Goal: Information Seeking & Learning: Learn about a topic

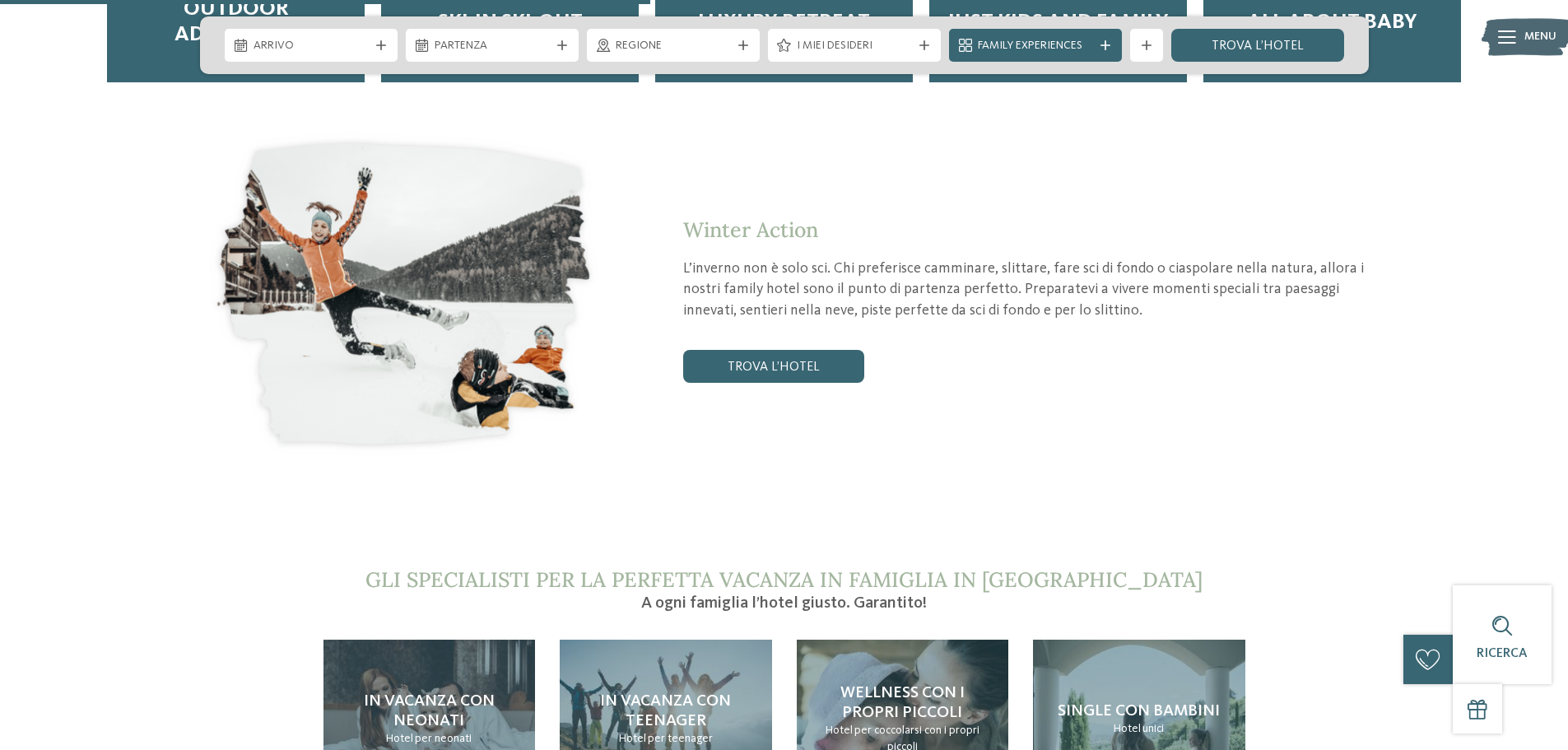
scroll to position [3210, 0]
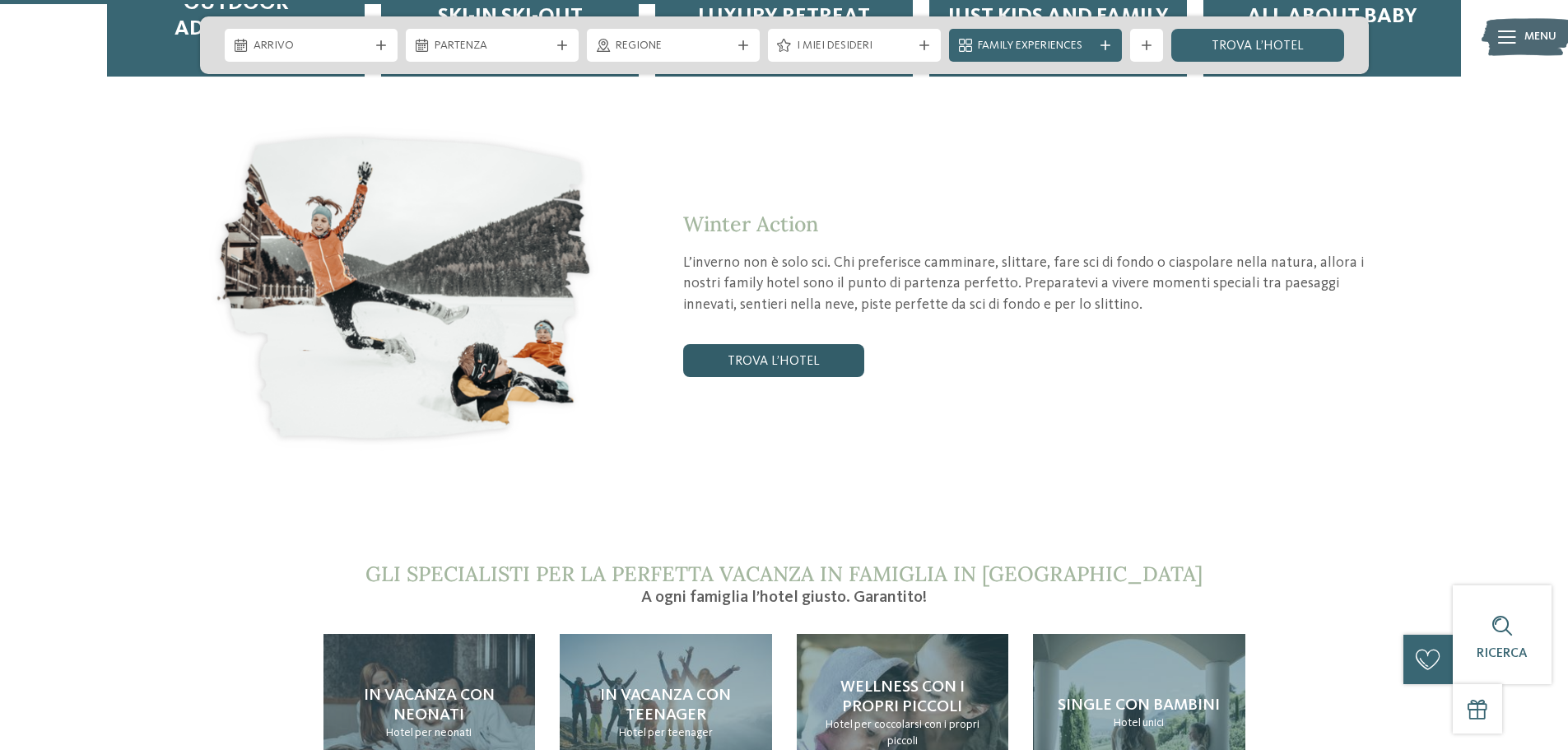
click at [777, 344] on link "trova l’hotel" at bounding box center [774, 360] width 181 height 33
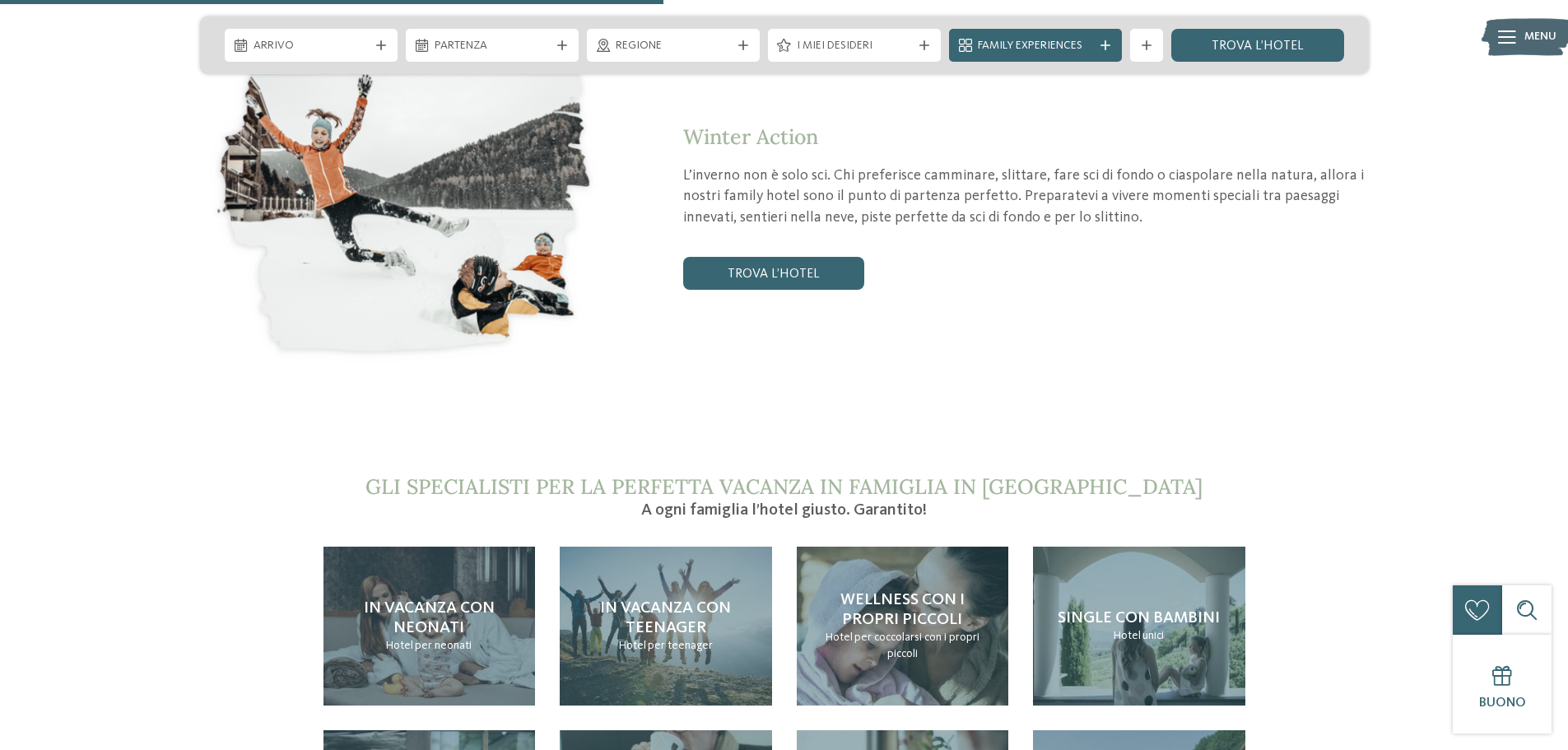
scroll to position [3458, 0]
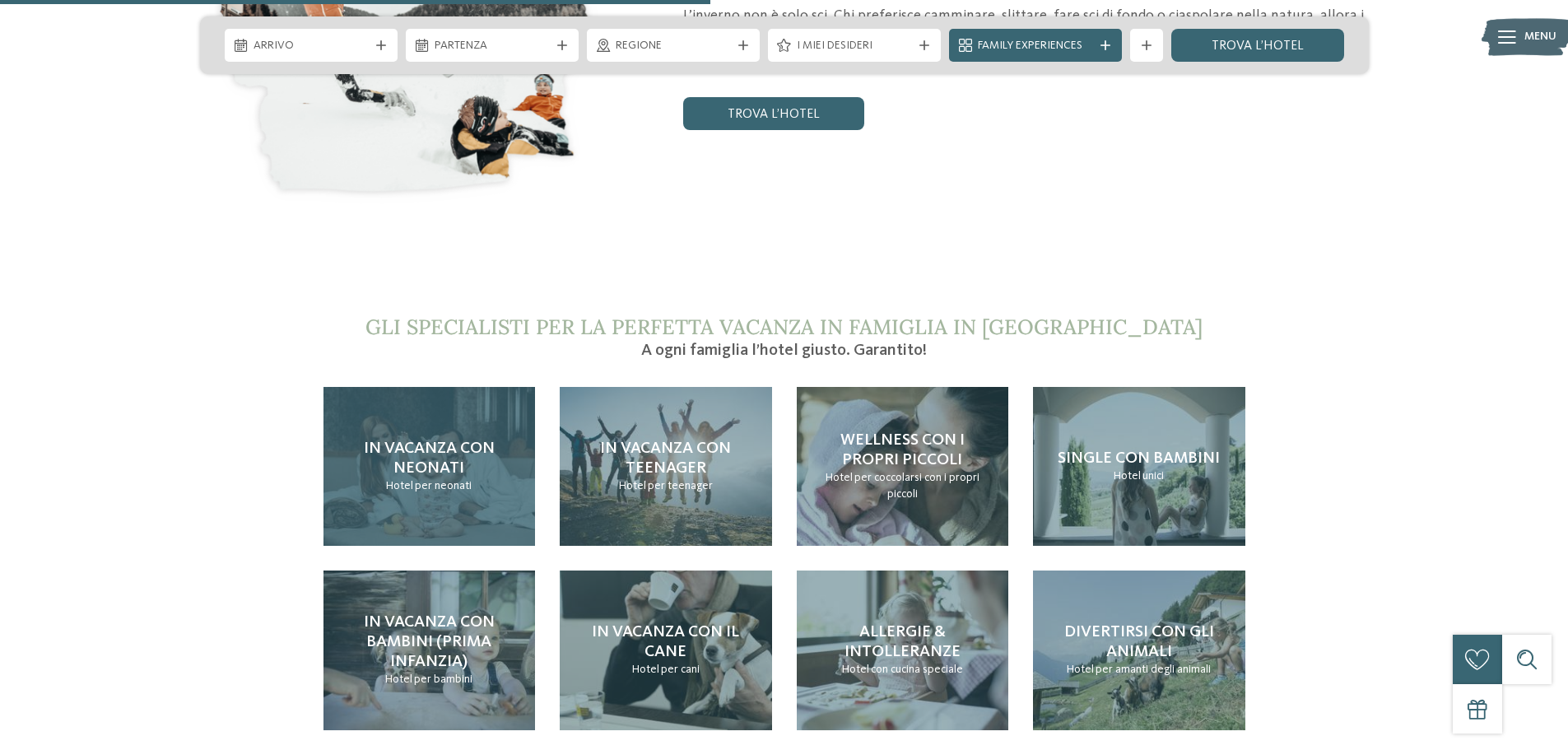
click at [431, 438] on h4 "In vacanza con neonati" at bounding box center [430, 458] width 180 height 40
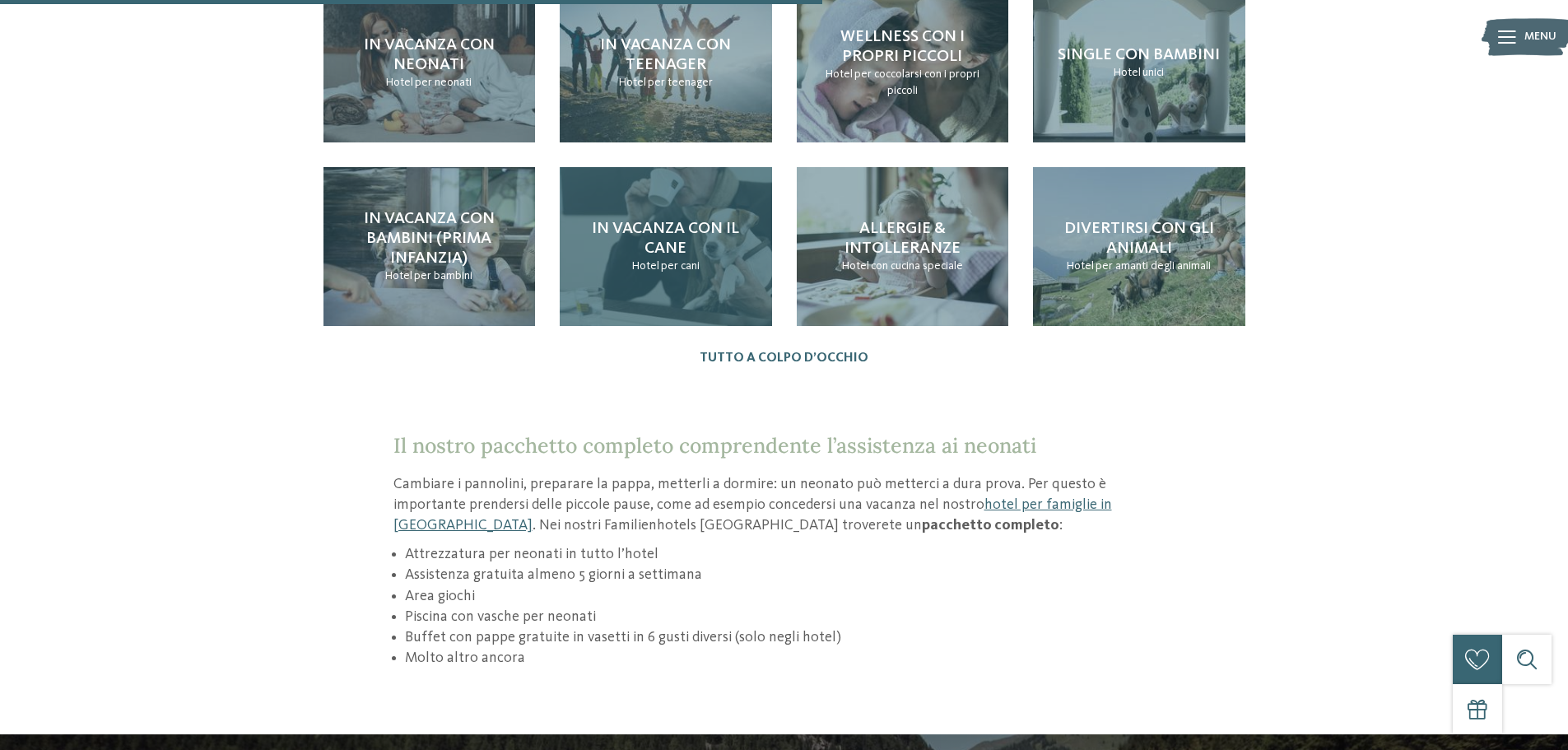
scroll to position [1893, 0]
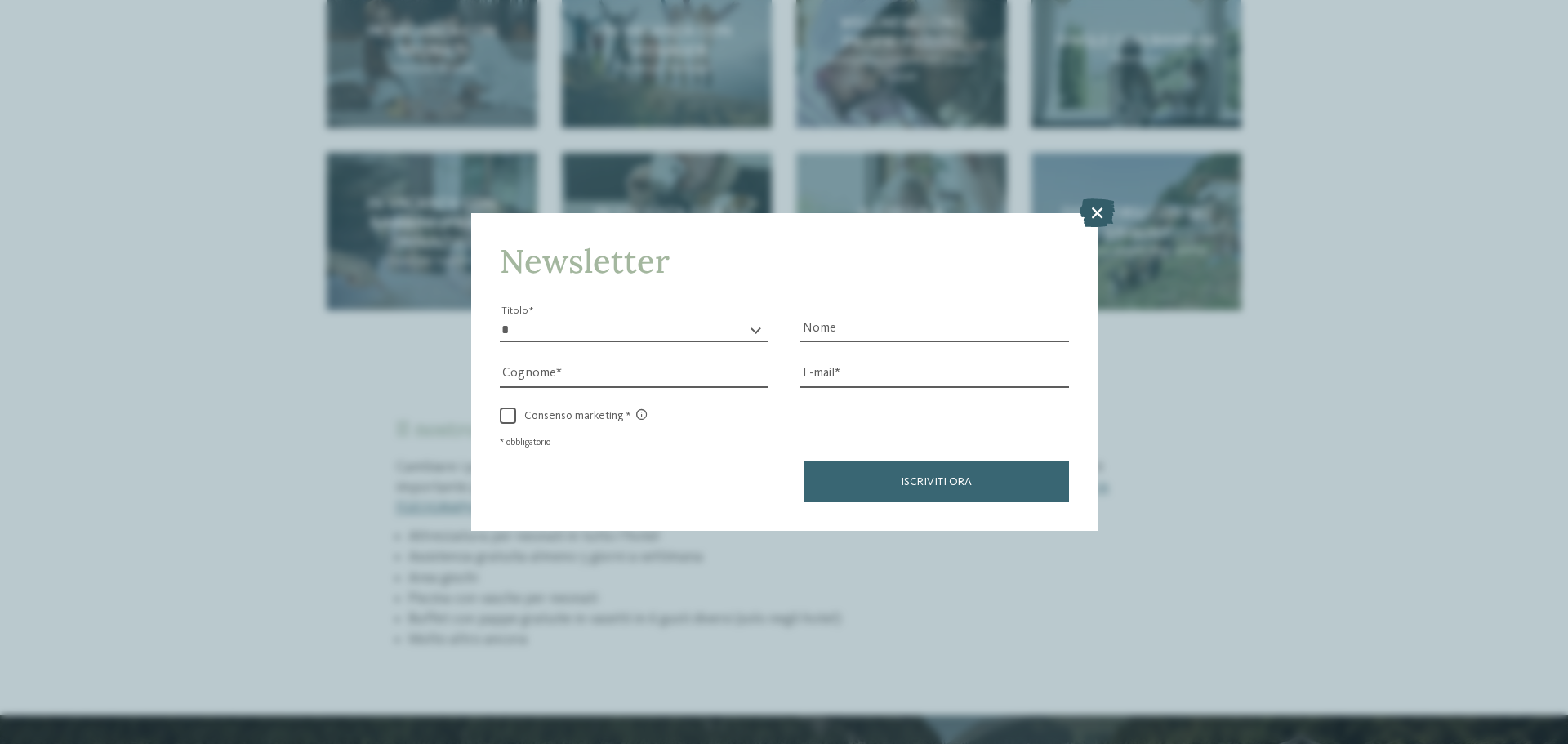
click at [1101, 211] on icon at bounding box center [1097, 212] width 35 height 29
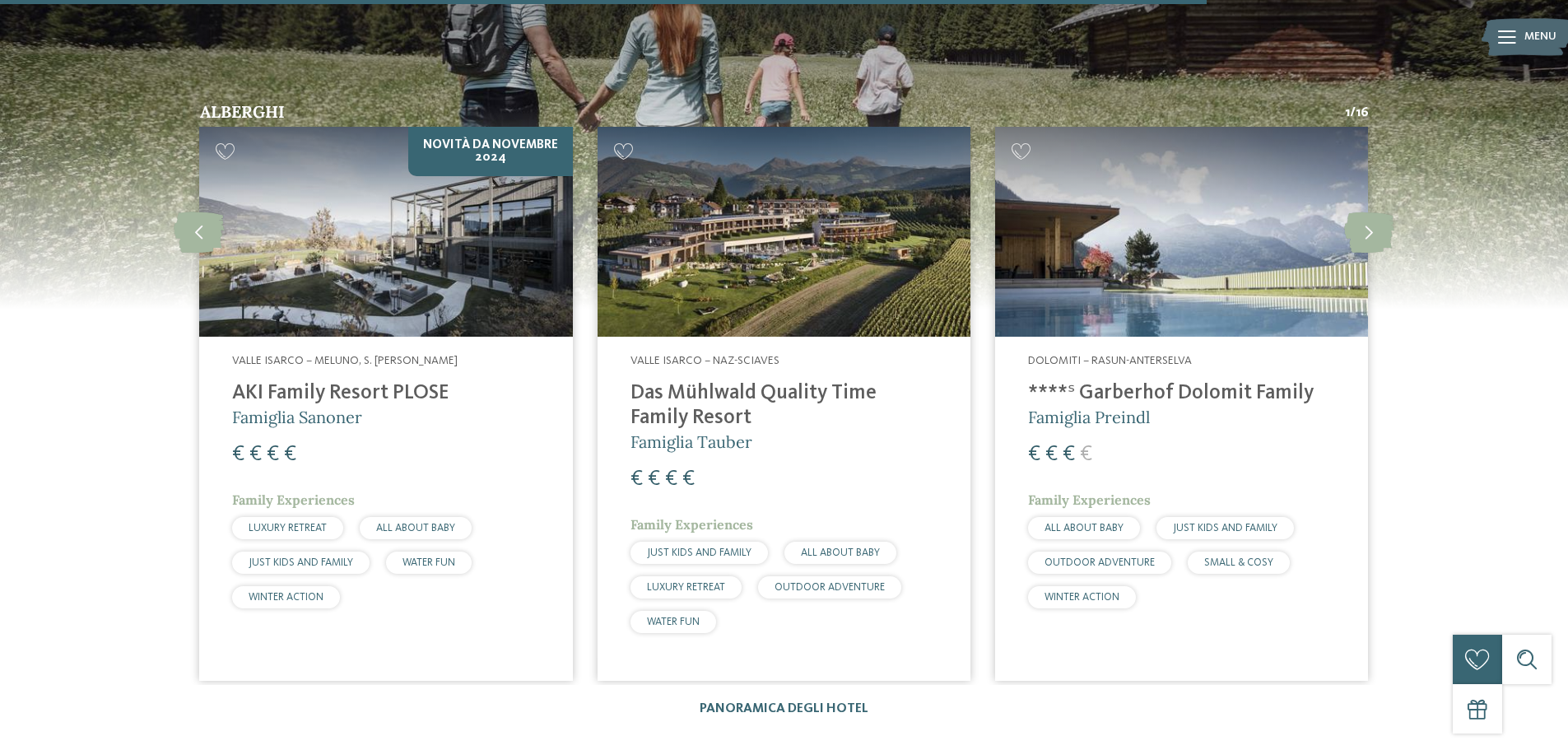
scroll to position [2798, 0]
